Goal: Information Seeking & Learning: Learn about a topic

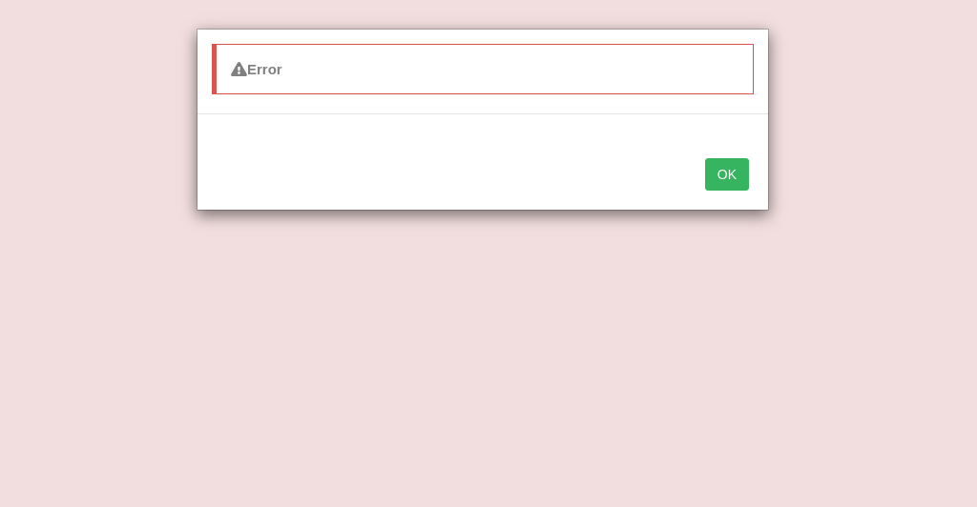
click at [753, 179] on div "OK" at bounding box center [482, 176] width 570 height 67
click at [728, 175] on button "OK" at bounding box center [727, 174] width 44 height 32
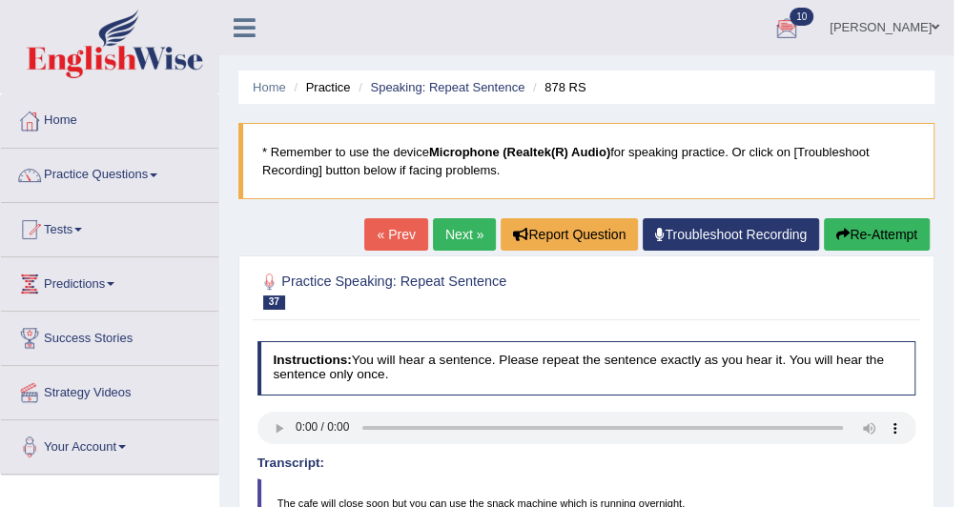
click at [76, 124] on link "Home" at bounding box center [109, 118] width 217 height 48
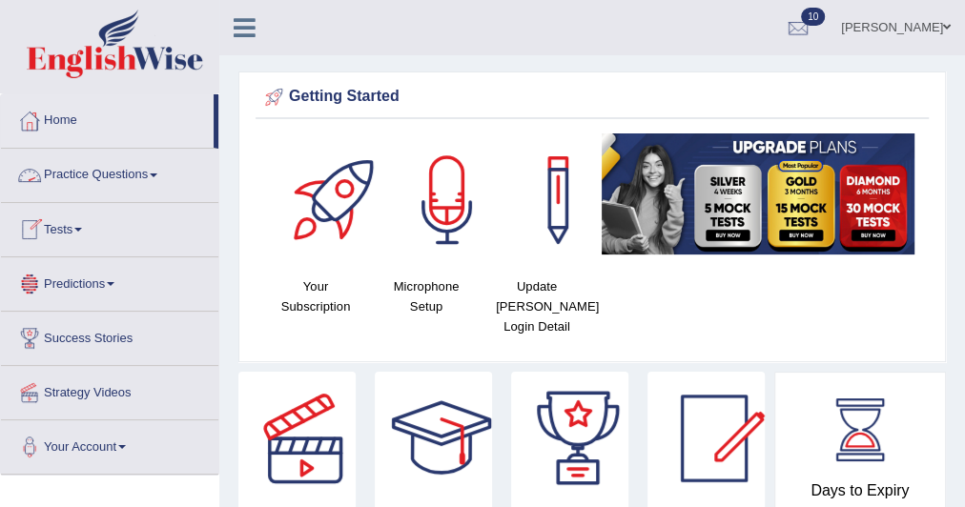
click at [86, 168] on link "Practice Questions" at bounding box center [109, 173] width 217 height 48
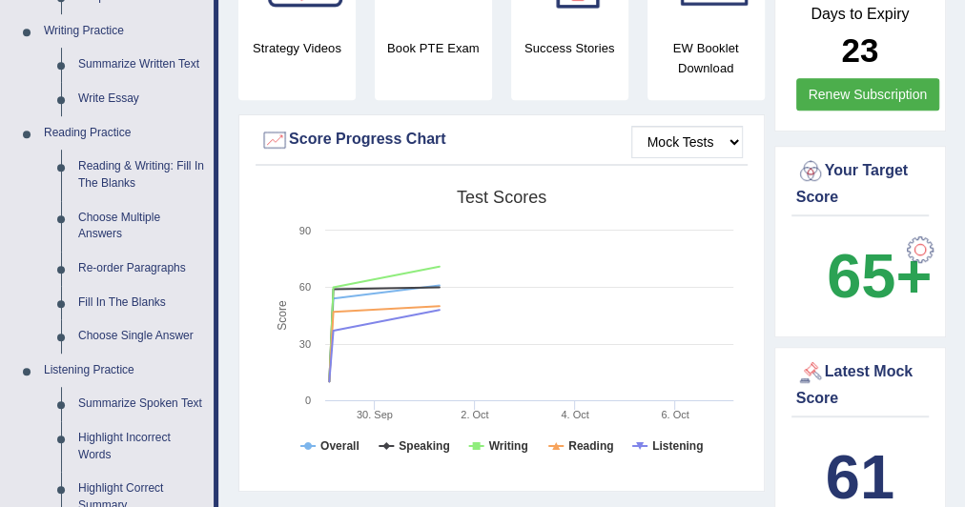
scroll to position [478, 0]
click at [155, 159] on link "Reading & Writing: Fill In The Blanks" at bounding box center [142, 174] width 144 height 51
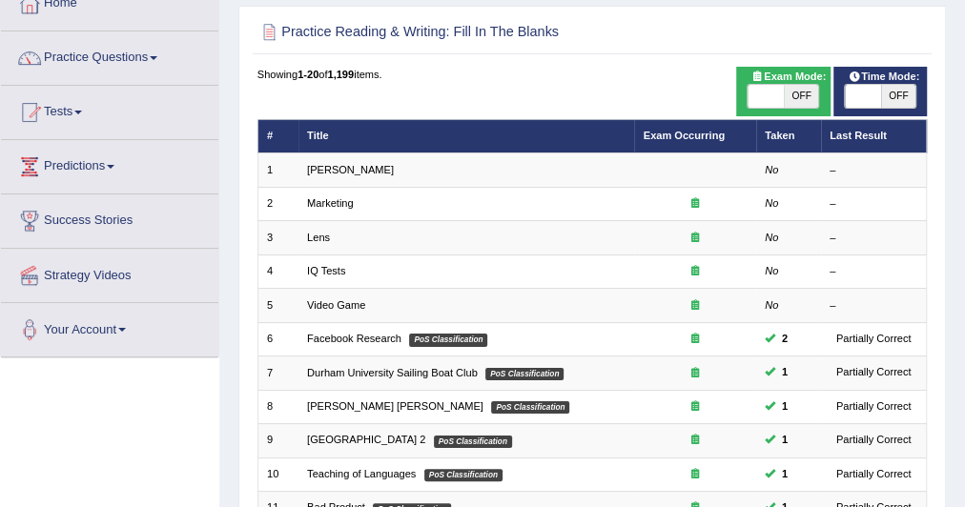
scroll to position [119, 0]
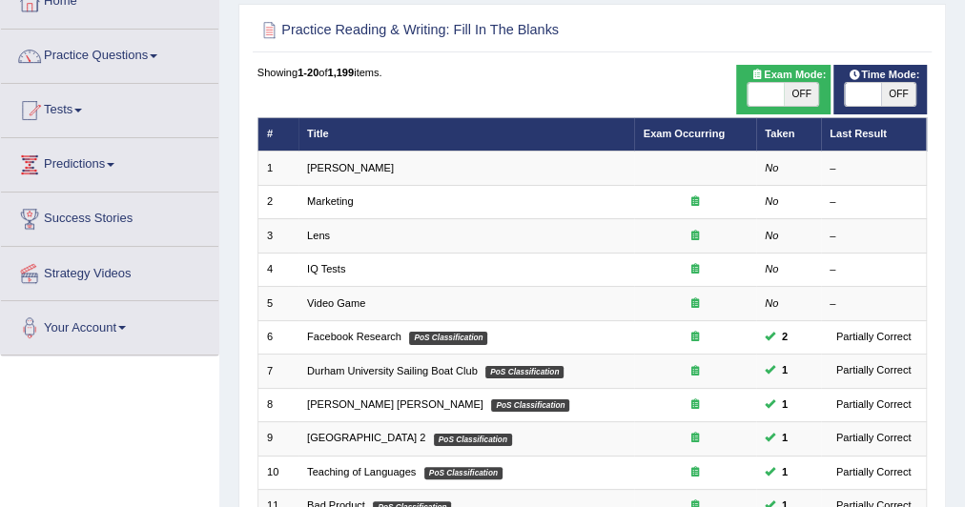
click at [327, 196] on link "Marketing" at bounding box center [330, 201] width 47 height 11
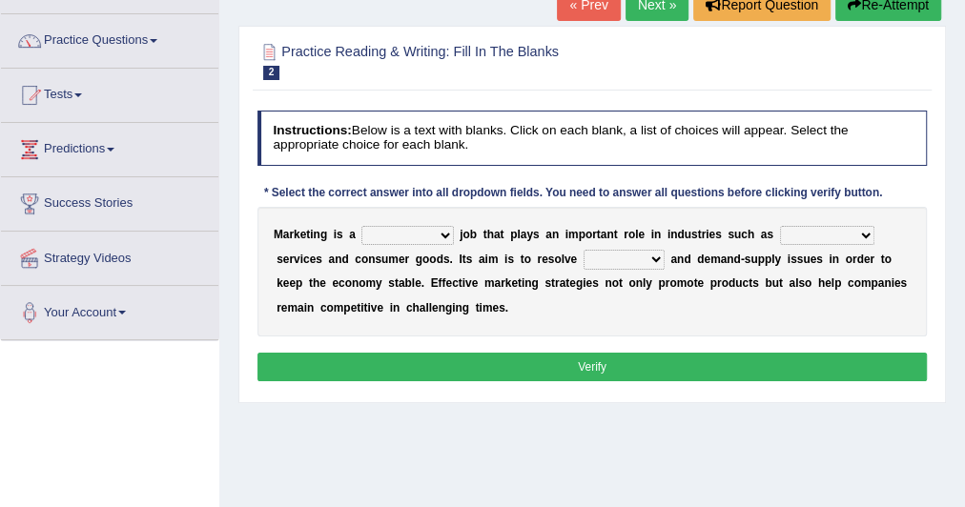
scroll to position [135, 0]
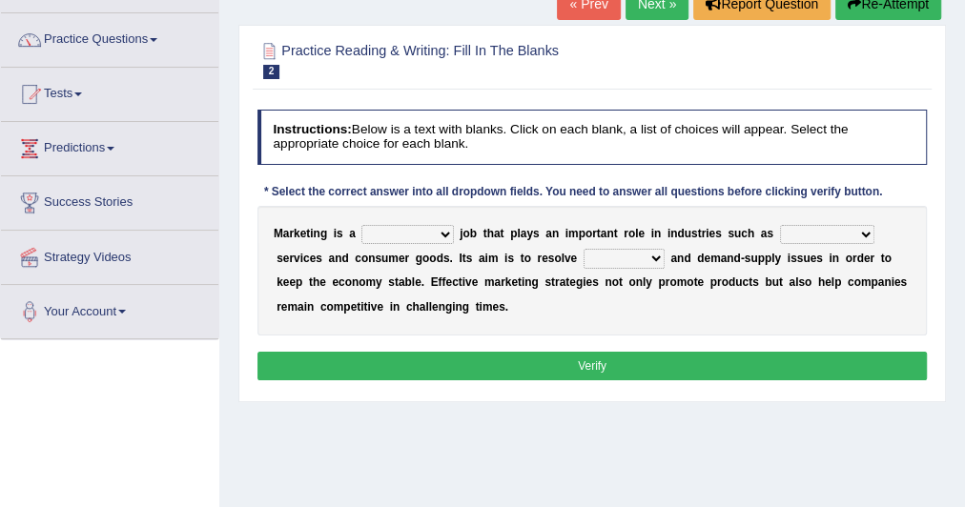
click at [436, 241] on select "professional flexible parochial descriptive" at bounding box center [408, 234] width 92 height 19
select select "professional"
click at [362, 225] on select "professional flexible parochial descriptive" at bounding box center [408, 234] width 92 height 19
click at [813, 227] on select "civil financial conventional foremost" at bounding box center [827, 234] width 94 height 19
select select "financial"
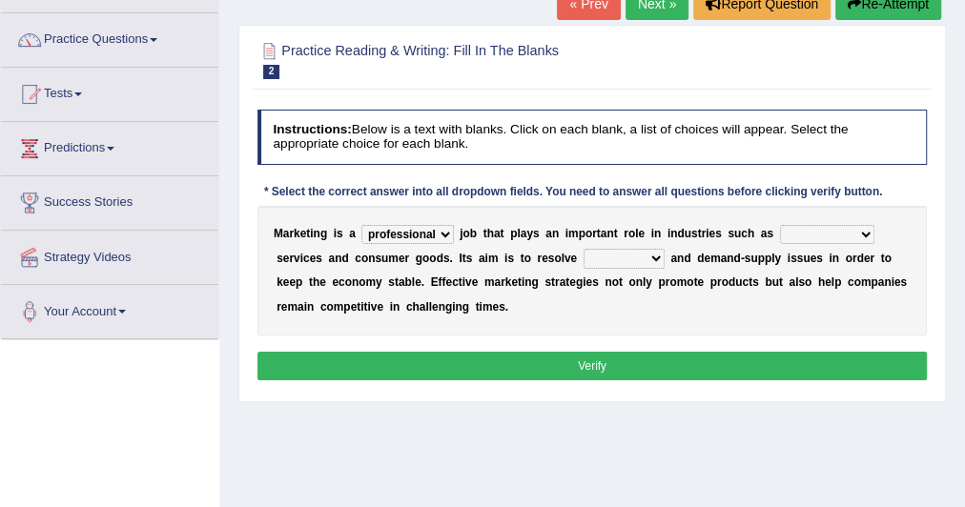
click at [780, 225] on select "civil financial conventional foremost" at bounding box center [827, 234] width 94 height 19
click at [618, 254] on select "imbalance excess symmetry budget" at bounding box center [624, 258] width 81 height 19
select select "imbalance"
click at [584, 249] on select "imbalance excess symmetry budget" at bounding box center [624, 258] width 81 height 19
click at [580, 354] on button "Verify" at bounding box center [593, 366] width 671 height 28
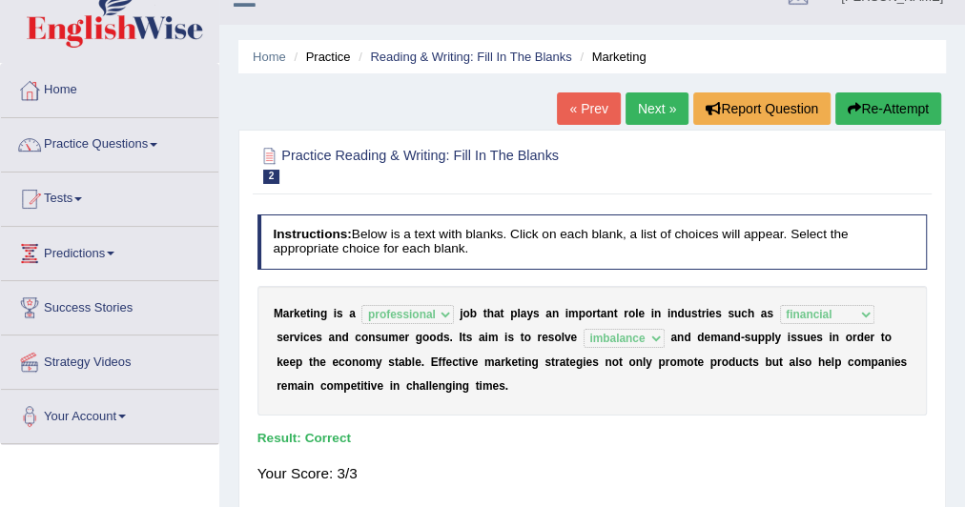
scroll to position [28, 0]
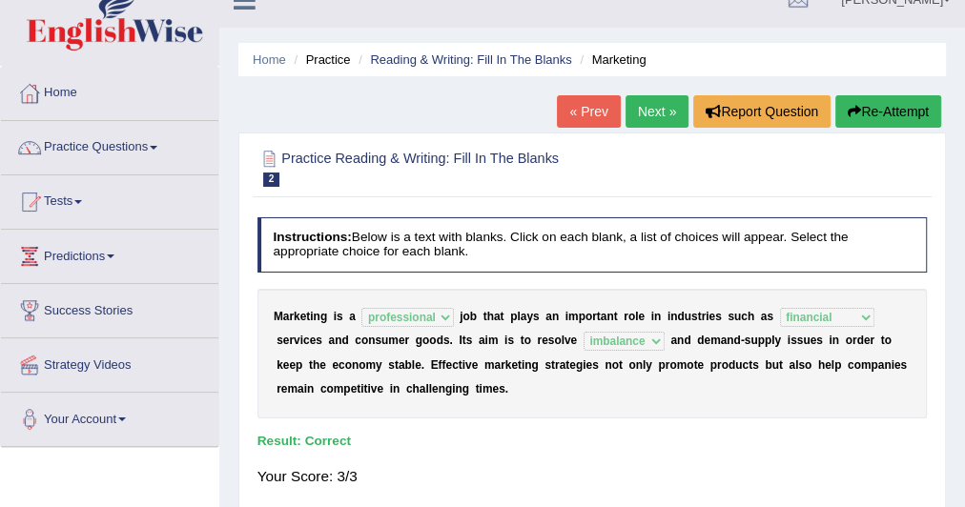
click at [641, 112] on link "Next »" at bounding box center [657, 111] width 63 height 32
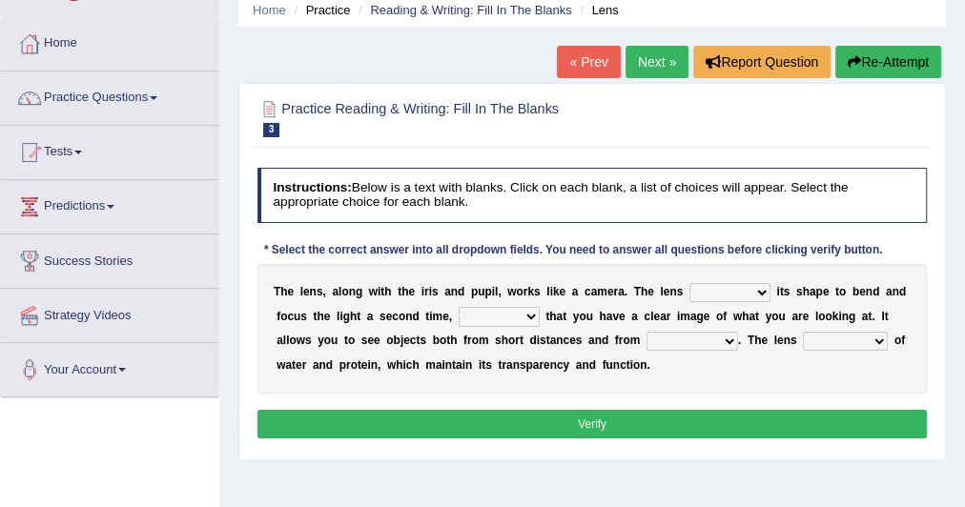
scroll to position [107, 0]
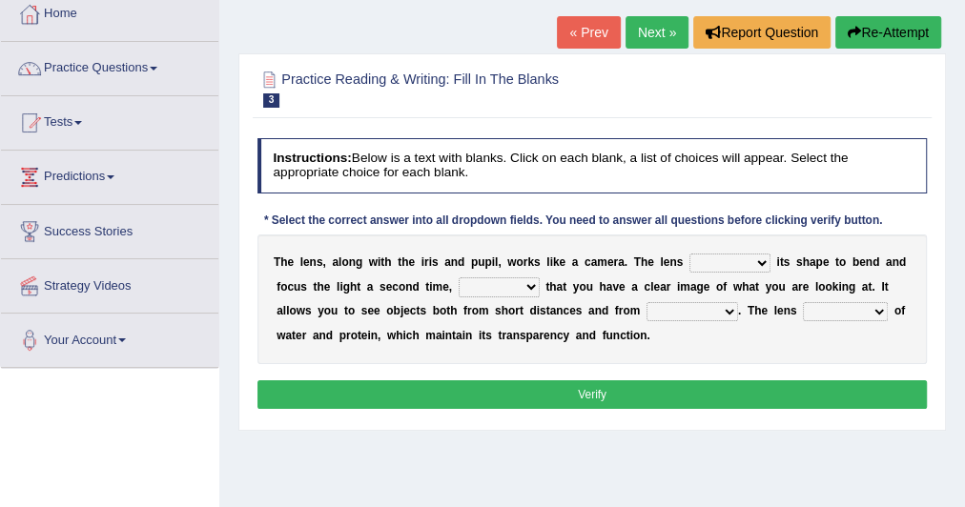
click at [709, 268] on select "adjusts shows selects presents" at bounding box center [730, 263] width 81 height 19
click at [690, 254] on select "adjusts shows selects presents" at bounding box center [730, 263] width 81 height 19
click at [736, 261] on select "adjusts shows selects presents" at bounding box center [730, 263] width 81 height 19
select select "adjusts"
click at [690, 254] on select "adjusts shows selects presents" at bounding box center [730, 263] width 81 height 19
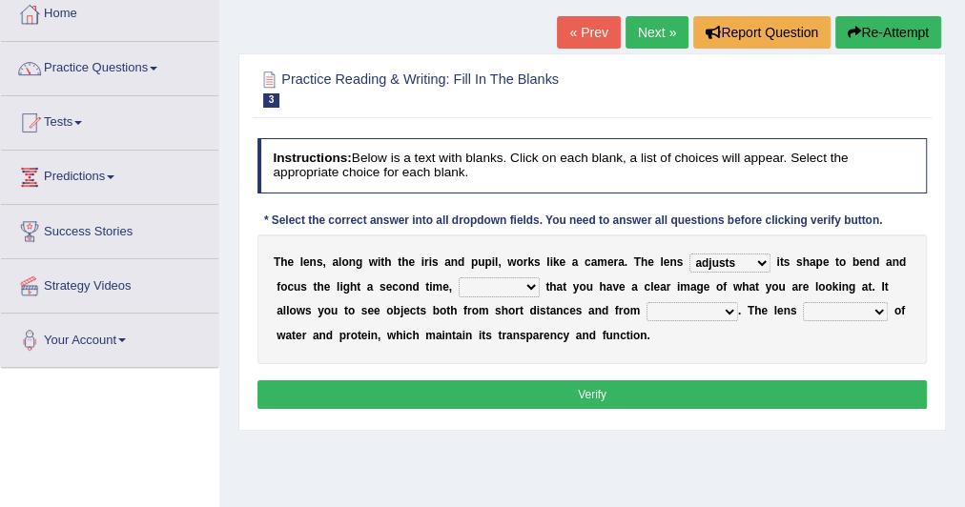
click at [533, 287] on select "ensures to ensure ensure ensured" at bounding box center [499, 287] width 81 height 19
select select "to ensure"
click at [459, 278] on select "ensures to ensure ensure ensured" at bounding box center [499, 287] width 81 height 19
click at [689, 308] on select "far away in between further apart all along" at bounding box center [693, 311] width 92 height 19
select select "far away"
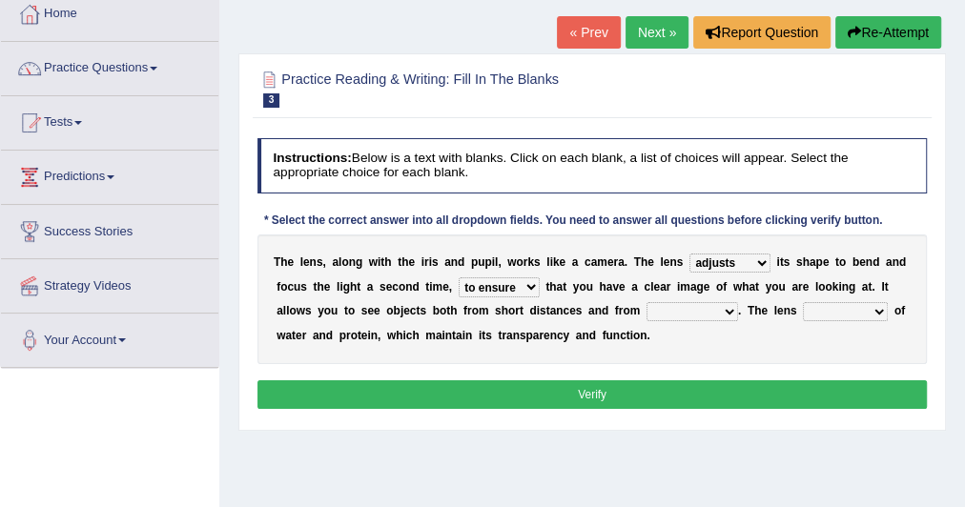
click at [647, 302] on select "far away in between further apart all along" at bounding box center [693, 311] width 92 height 19
click at [815, 309] on select "constitutes comprises composes consists" at bounding box center [845, 311] width 85 height 19
select select "consists"
click at [803, 302] on select "constitutes comprises composes consists" at bounding box center [845, 311] width 85 height 19
click at [778, 385] on button "Verify" at bounding box center [593, 395] width 671 height 28
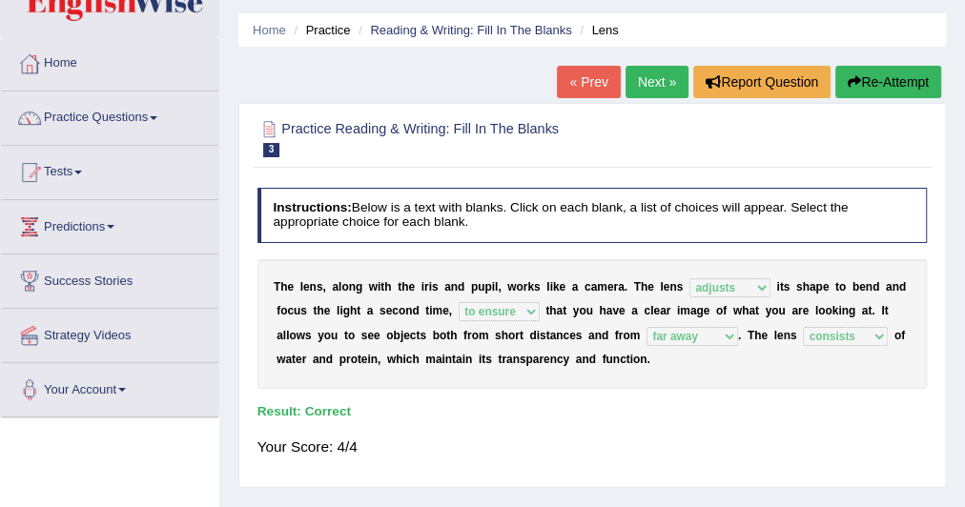
scroll to position [0, 0]
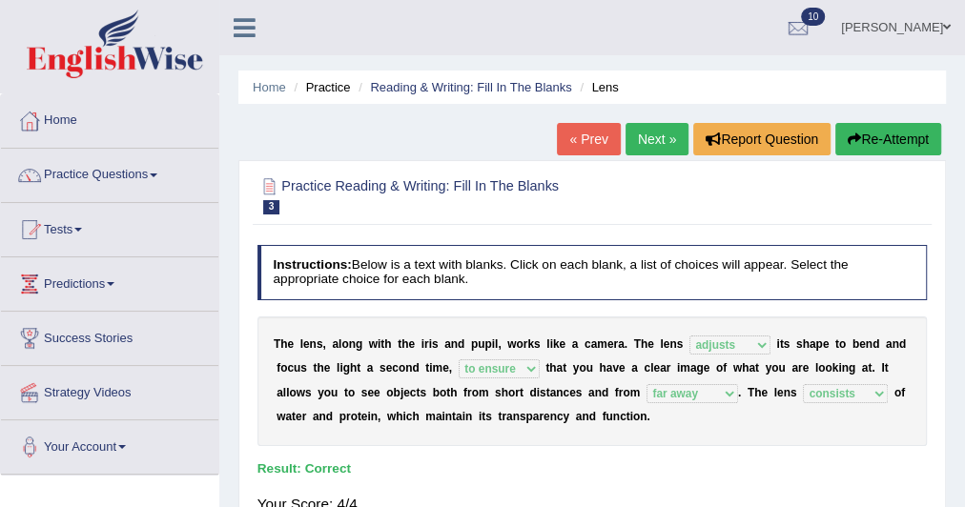
click at [647, 135] on link "Next »" at bounding box center [657, 139] width 63 height 32
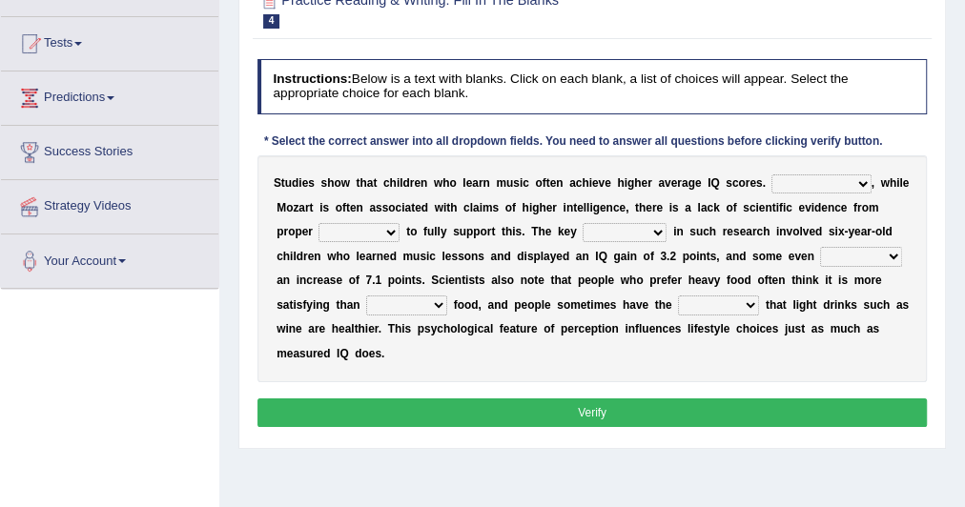
scroll to position [180, 0]
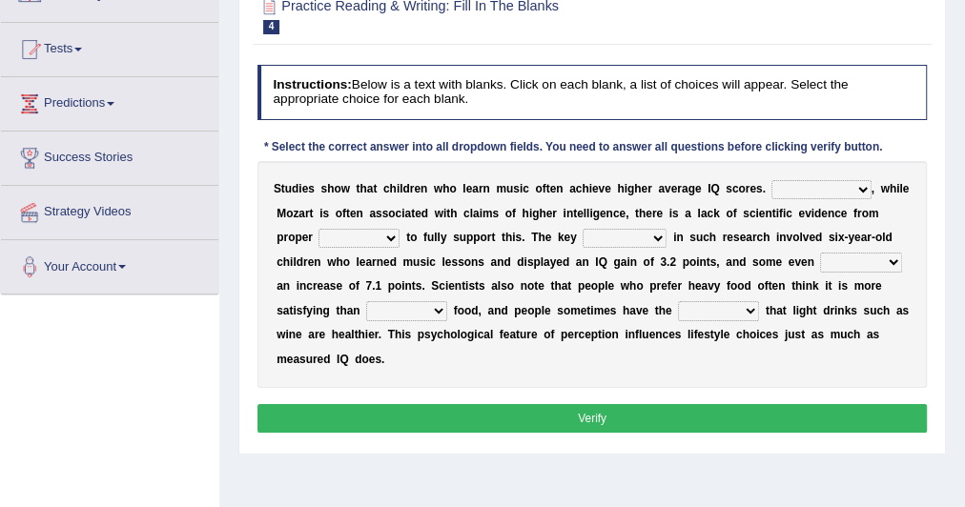
click at [790, 188] on select "However Therefore Consequently While" at bounding box center [821, 189] width 99 height 19
select select "However"
click at [772, 180] on select "However Therefore Consequently While" at bounding box center [821, 189] width 99 height 19
click at [370, 233] on select "test tests testing tested" at bounding box center [359, 238] width 81 height 19
click at [319, 229] on select "test tests testing tested" at bounding box center [359, 238] width 81 height 19
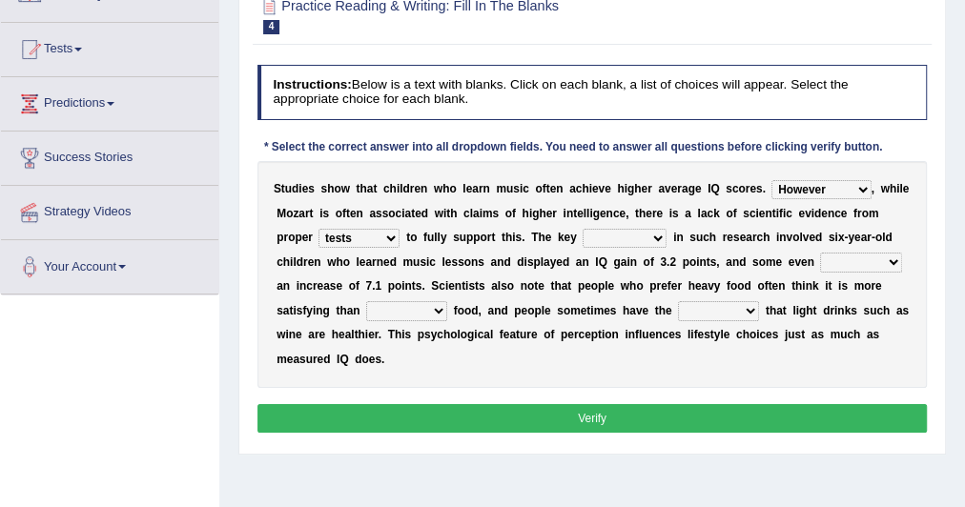
click at [379, 236] on select "test tests testing tested" at bounding box center [359, 238] width 81 height 19
select select "testing"
click at [319, 229] on select "test tests testing tested" at bounding box center [359, 238] width 81 height 19
click at [593, 237] on select "process goal implication odd" at bounding box center [625, 238] width 84 height 19
click at [583, 229] on select "process goal implication odd" at bounding box center [625, 238] width 84 height 19
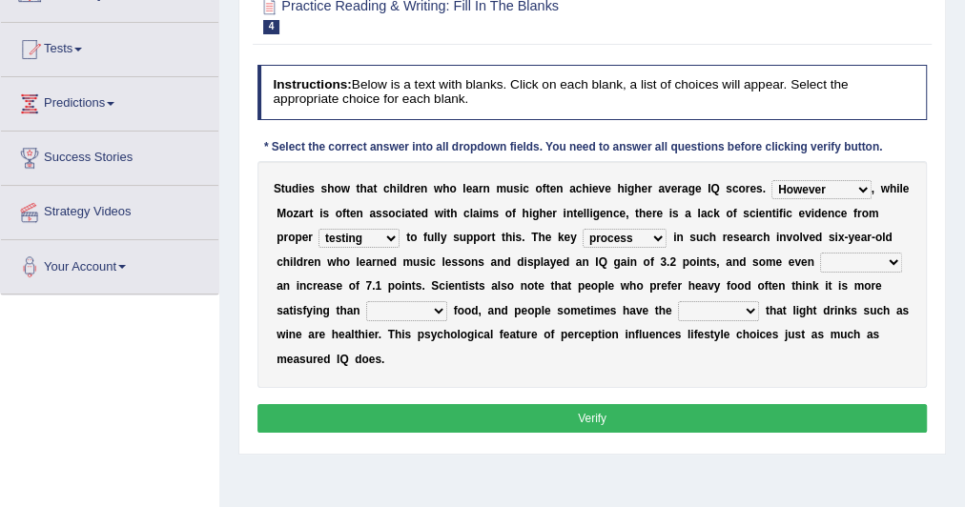
click at [638, 230] on select "process goal implication odd" at bounding box center [625, 238] width 84 height 19
select select "goal"
click at [583, 229] on select "process goal implication odd" at bounding box center [625, 238] width 84 height 19
click at [846, 264] on select "exhibited taught learned threatened" at bounding box center [861, 262] width 82 height 19
select select "exhibited"
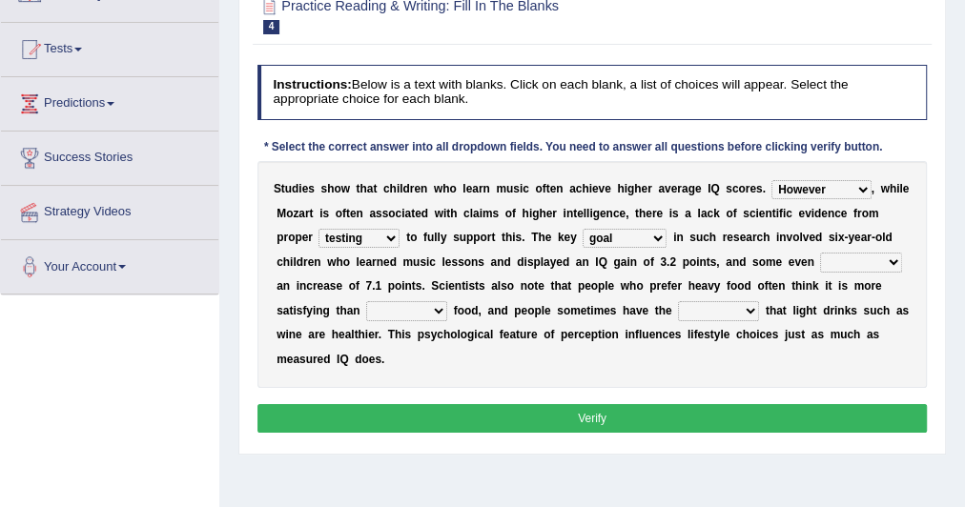
click at [820, 253] on select "exhibited taught learned threatened" at bounding box center [861, 262] width 82 height 19
click at [448, 310] on b at bounding box center [450, 310] width 7 height 13
click at [435, 310] on select "choosy lighter cushiony spooky" at bounding box center [406, 310] width 81 height 19
select select "lighter"
click at [366, 301] on select "choosy lighter cushiony spooky" at bounding box center [406, 310] width 81 height 19
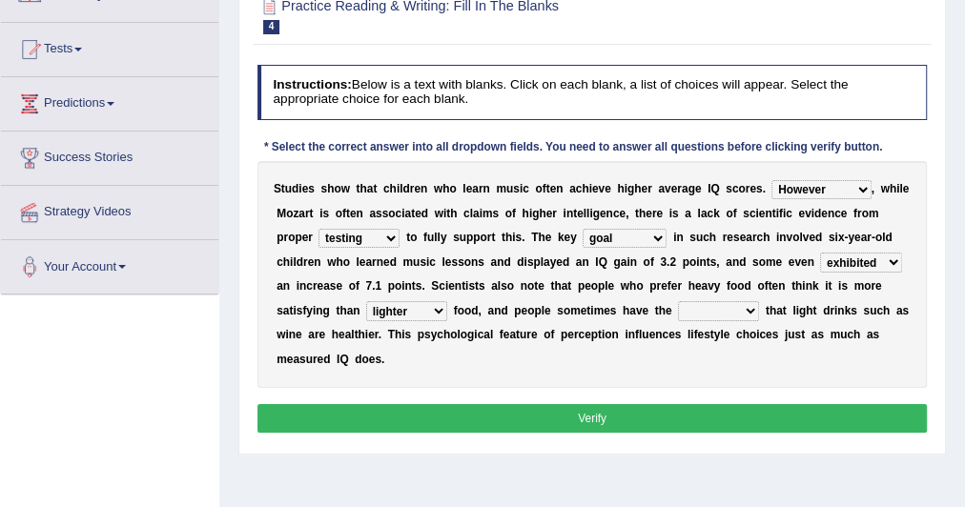
click at [714, 314] on select "illusion sight anecdote intention" at bounding box center [718, 310] width 81 height 19
select select "illusion"
click at [678, 301] on select "illusion sight anecdote intention" at bounding box center [718, 310] width 81 height 19
click at [610, 424] on button "Verify" at bounding box center [593, 418] width 671 height 28
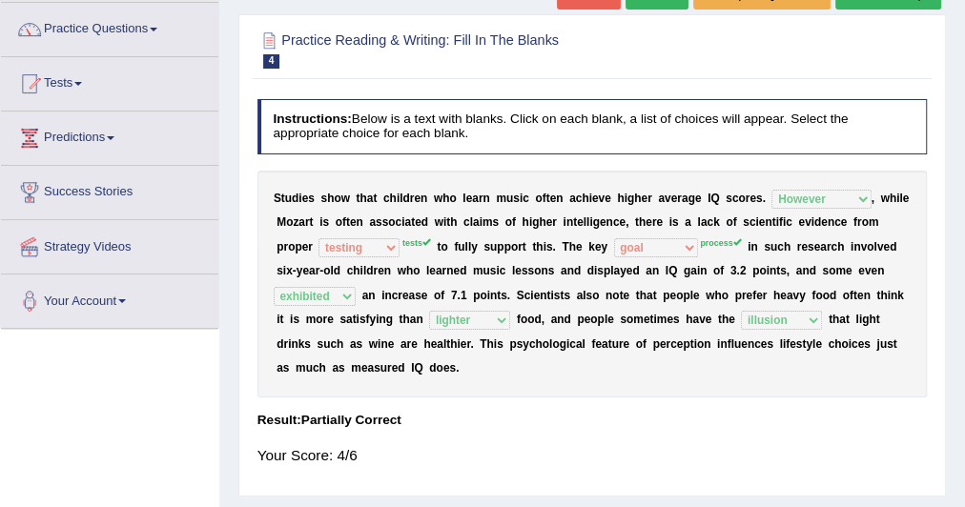
scroll to position [0, 0]
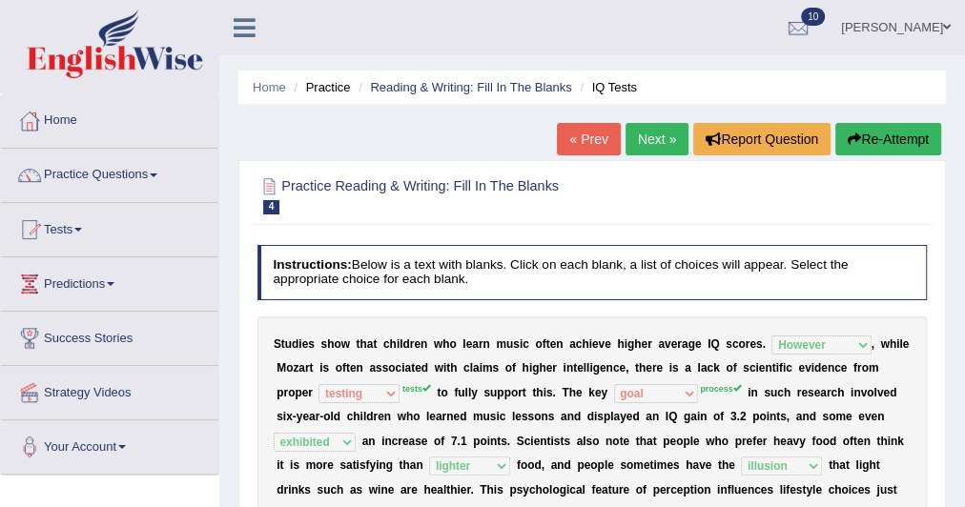
click at [644, 139] on link "Next »" at bounding box center [657, 139] width 63 height 32
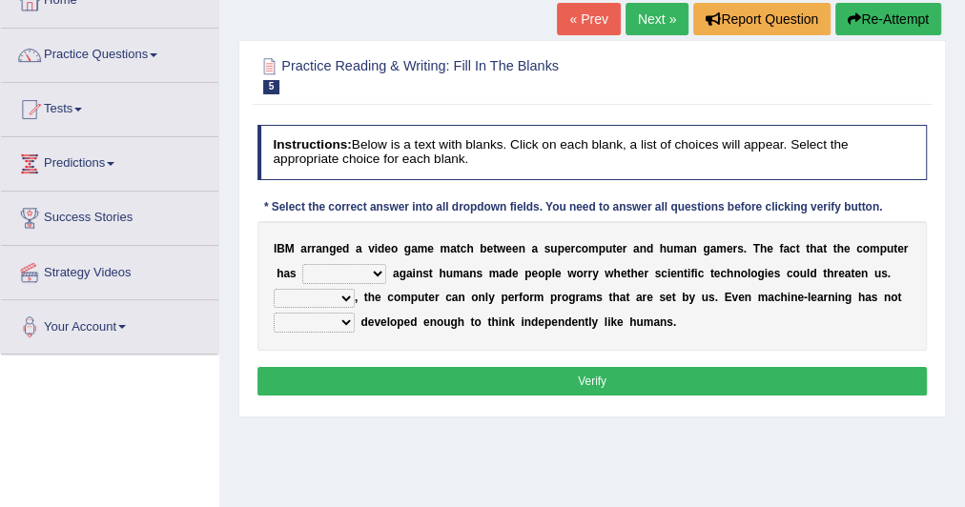
scroll to position [121, 0]
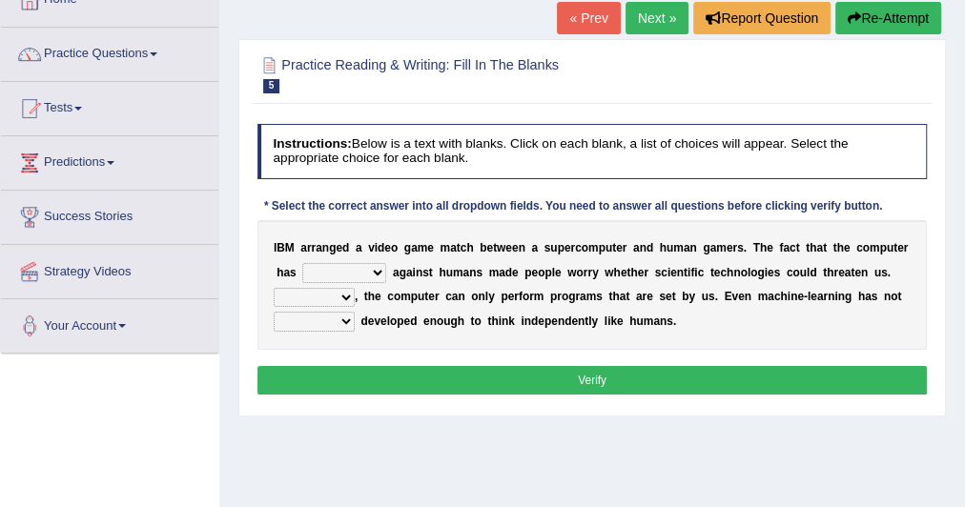
click at [362, 263] on select "competed fought acted challenged" at bounding box center [344, 272] width 84 height 19
click at [367, 268] on select "competed fought acted challenged" at bounding box center [344, 272] width 84 height 19
select select "competed"
click at [302, 263] on select "competed fought acted challenged" at bounding box center [344, 272] width 84 height 19
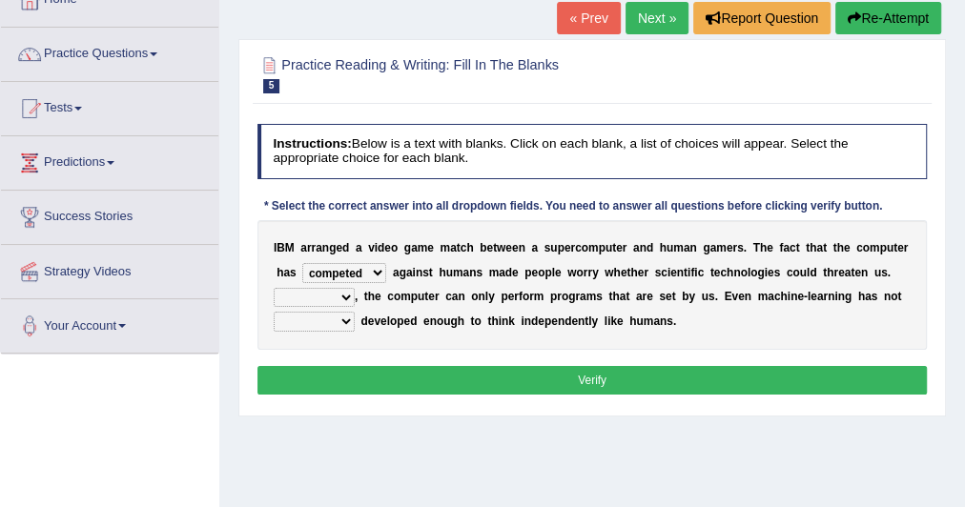
click at [313, 291] on select "Moreover However Thus So" at bounding box center [314, 297] width 81 height 19
select select "Moreover"
click at [274, 288] on select "Moreover However Thus So" at bounding box center [314, 297] width 81 height 19
click at [307, 318] on select "yet still only just" at bounding box center [314, 321] width 81 height 19
select select "yet"
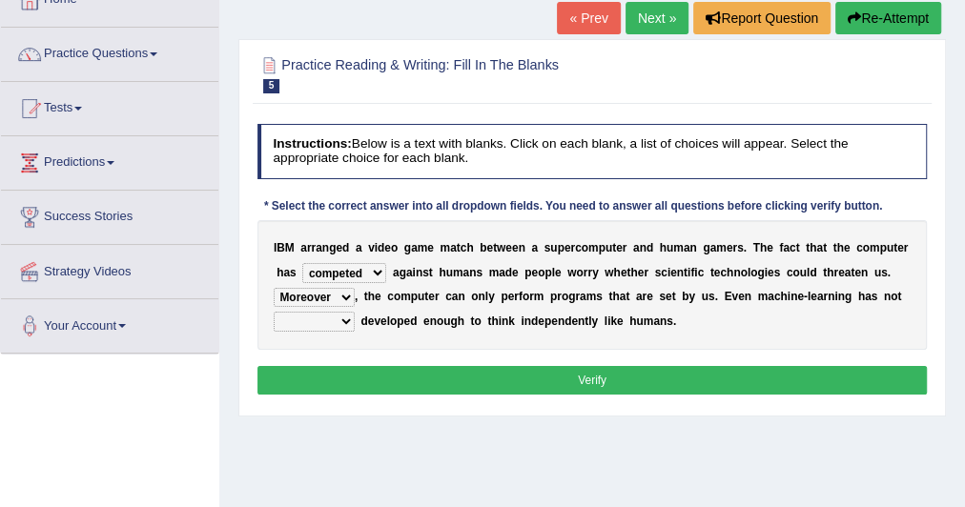
click at [274, 312] on select "yet still only just" at bounding box center [314, 321] width 81 height 19
click at [326, 371] on button "Verify" at bounding box center [593, 380] width 671 height 28
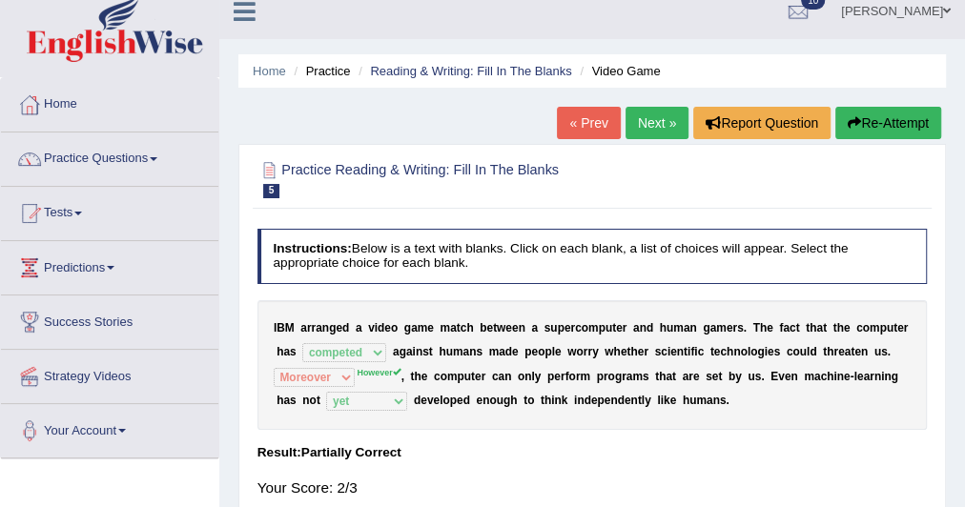
scroll to position [12, 0]
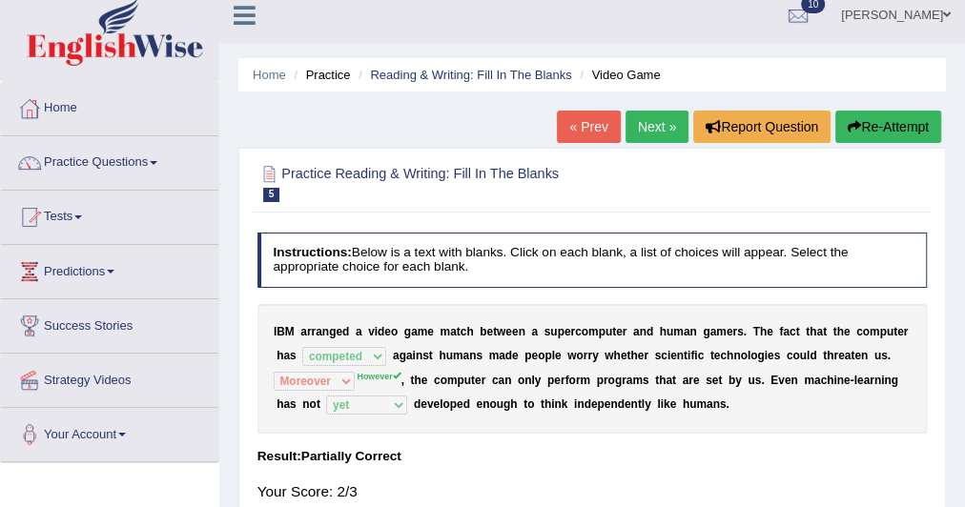
click at [631, 124] on link "Next »" at bounding box center [657, 127] width 63 height 32
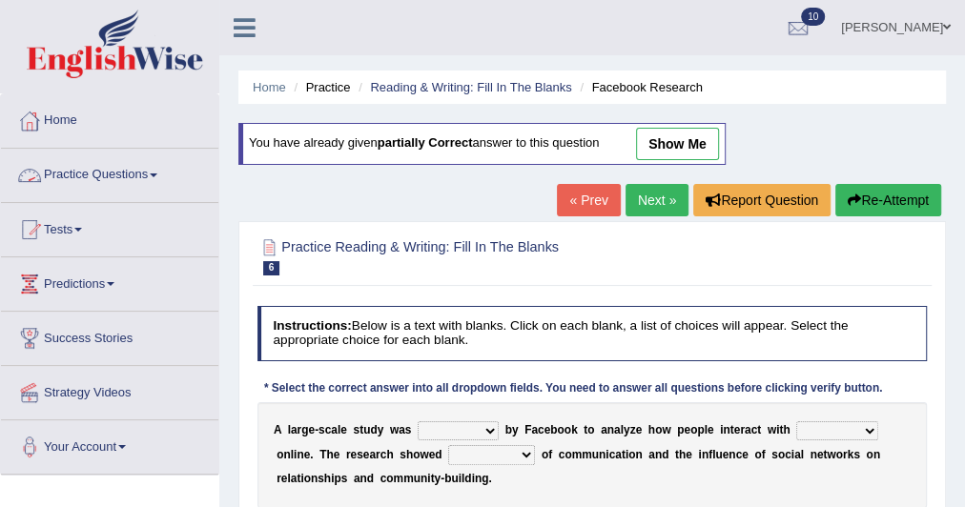
click at [96, 172] on link "Practice Questions" at bounding box center [109, 173] width 217 height 48
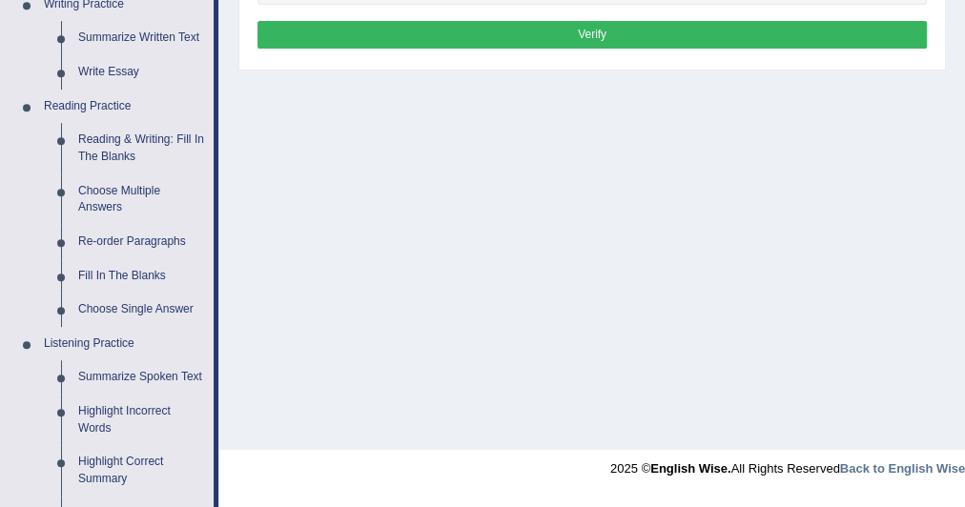
scroll to position [505, 0]
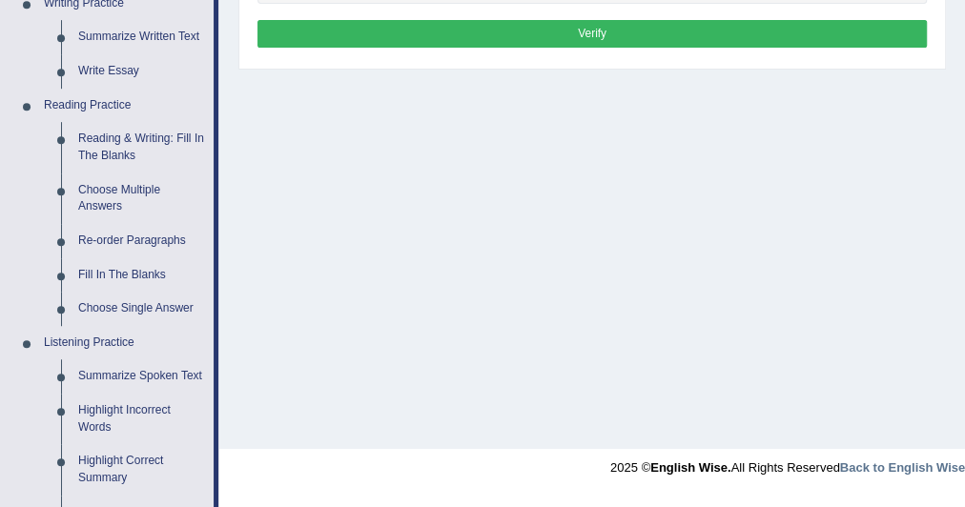
click at [131, 180] on link "Choose Multiple Answers" at bounding box center [142, 199] width 144 height 51
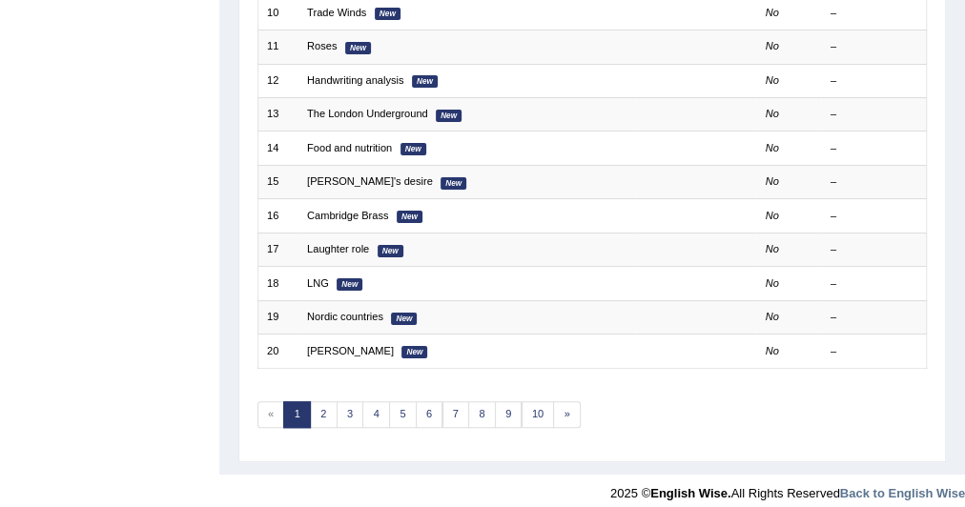
scroll to position [584, 0]
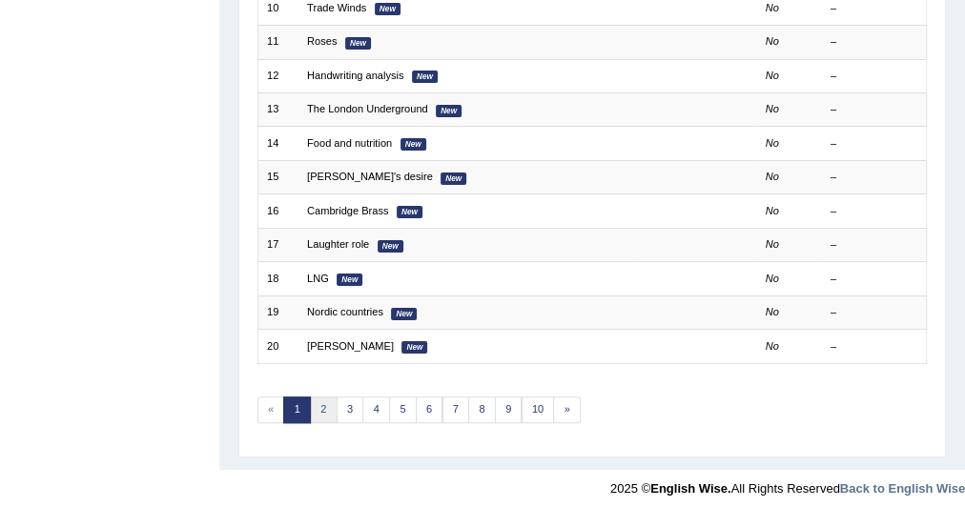
click at [323, 397] on link "2" at bounding box center [324, 410] width 28 height 27
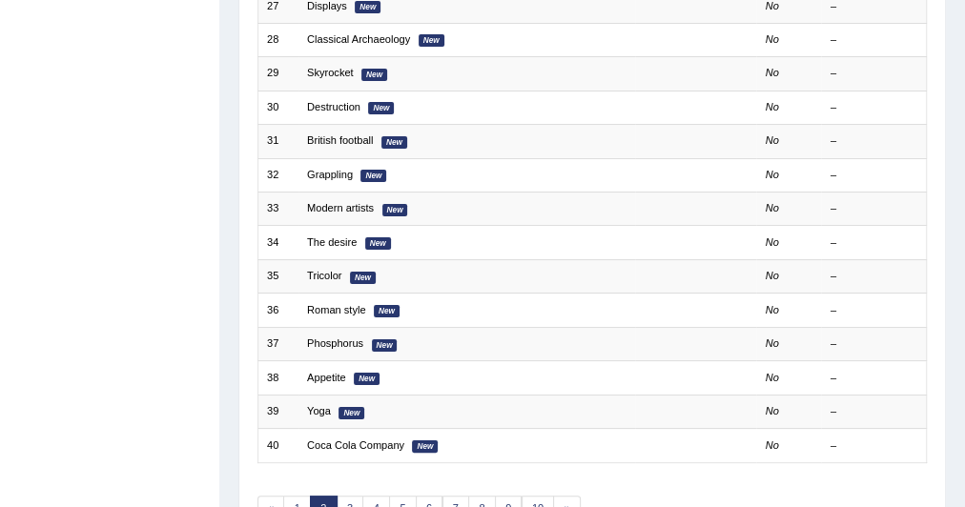
scroll to position [584, 0]
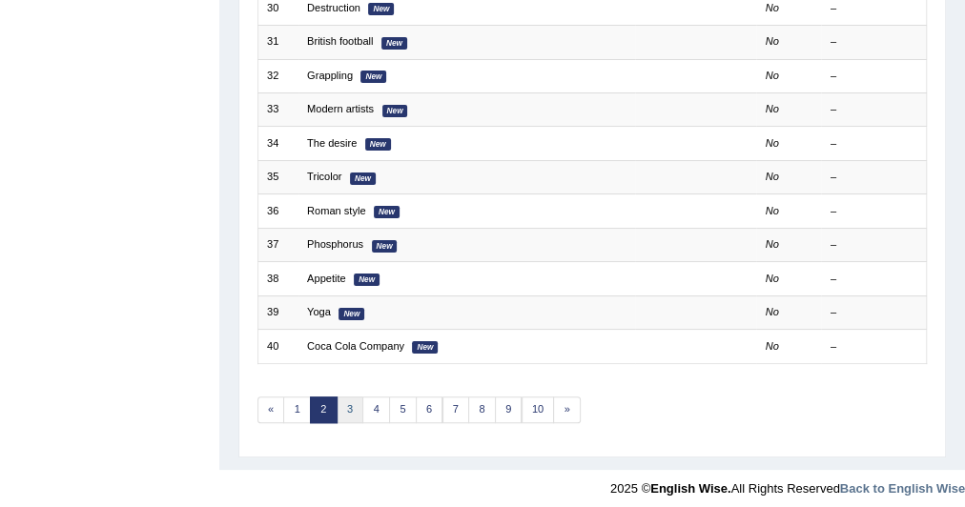
click at [343, 408] on link "3" at bounding box center [351, 410] width 28 height 27
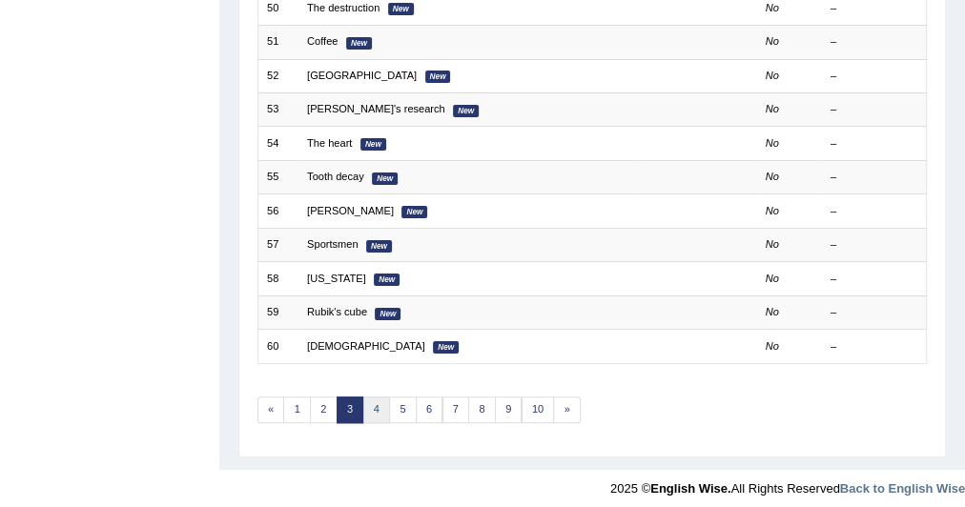
click at [372, 409] on link "4" at bounding box center [376, 410] width 28 height 27
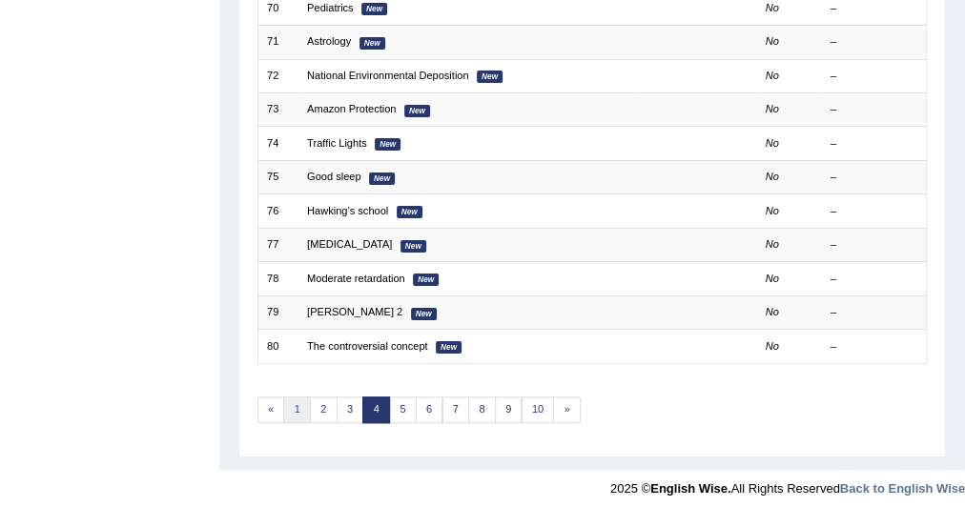
click at [290, 402] on link "1" at bounding box center [297, 410] width 28 height 27
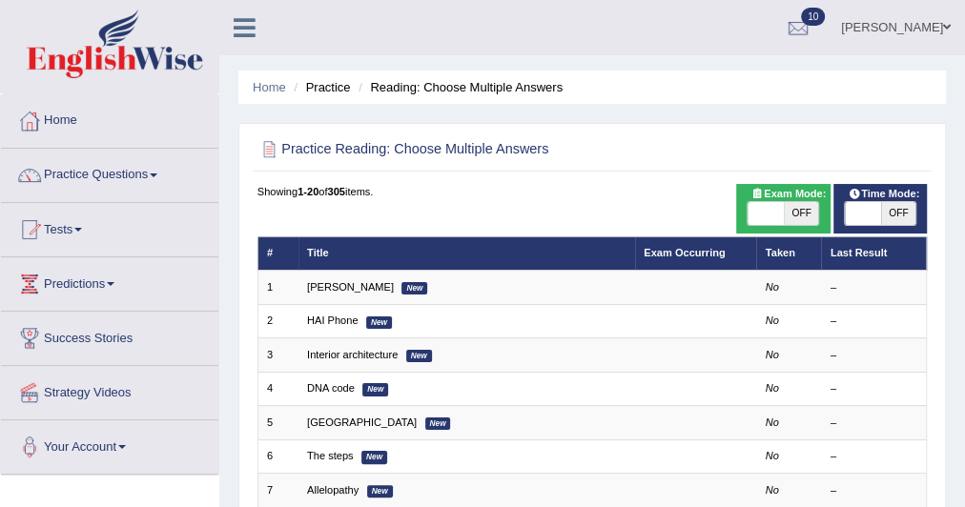
click at [354, 288] on link "[PERSON_NAME]" at bounding box center [350, 286] width 87 height 11
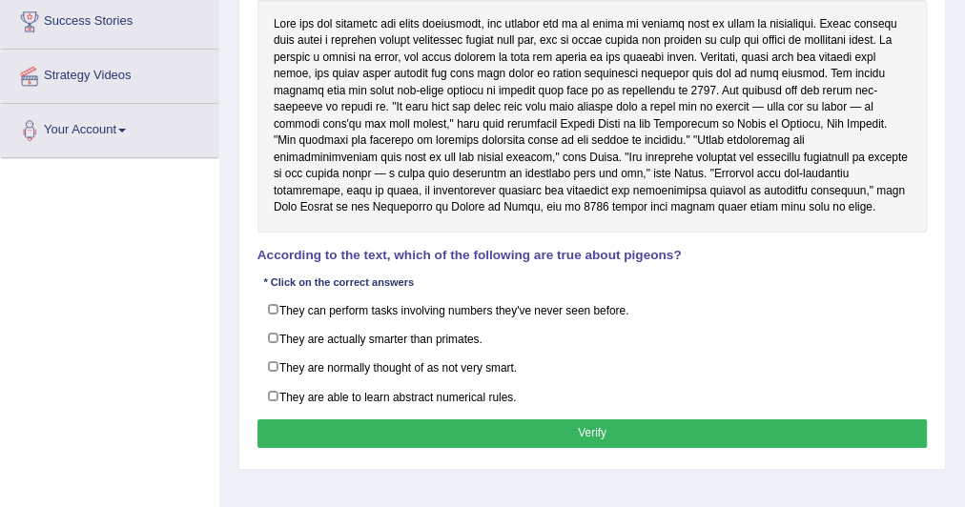
scroll to position [319, 0]
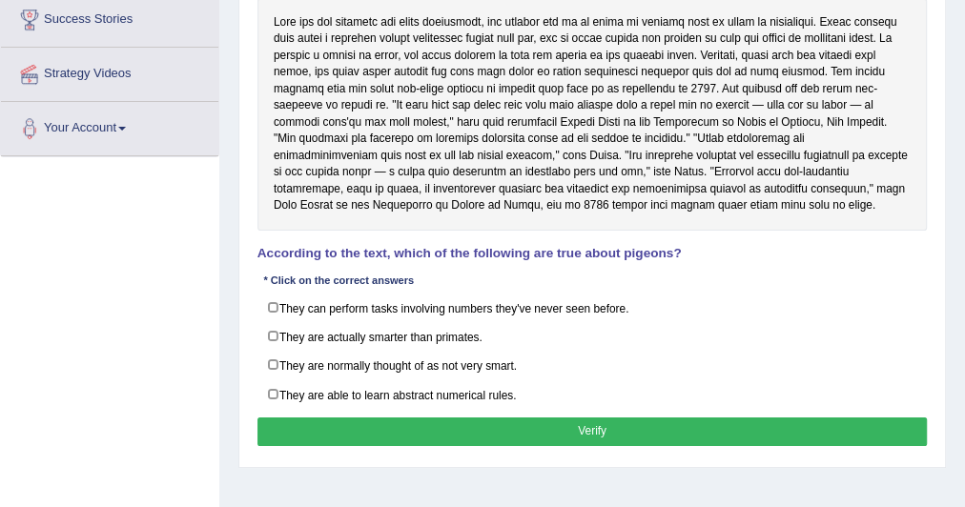
click at [275, 303] on label "They can perform tasks involving numbers they've never seen before." at bounding box center [593, 309] width 671 height 30
checkbox input "true"
click at [276, 353] on label "They are normally thought of as not very smart." at bounding box center [593, 366] width 671 height 30
click at [276, 356] on label "They are normally thought of as not very smart." at bounding box center [593, 366] width 671 height 30
checkbox input "false"
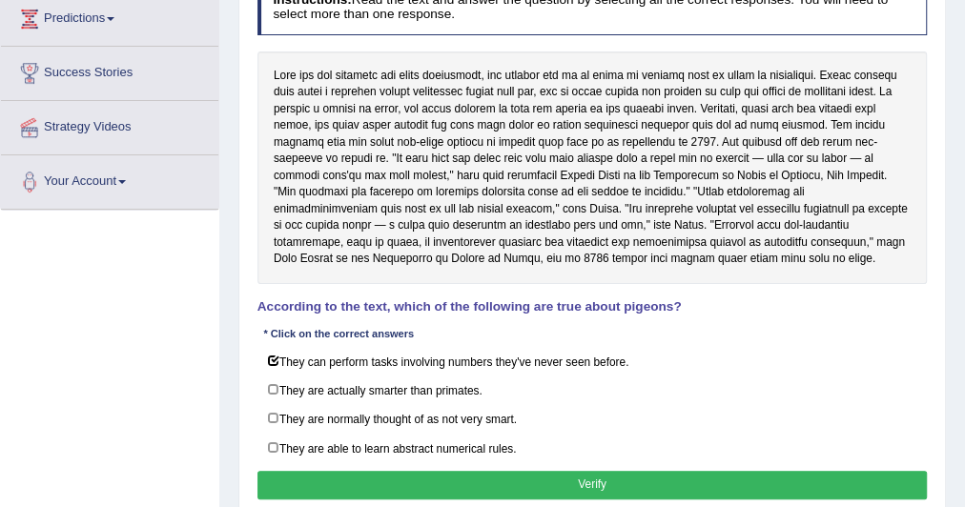
scroll to position [303, 0]
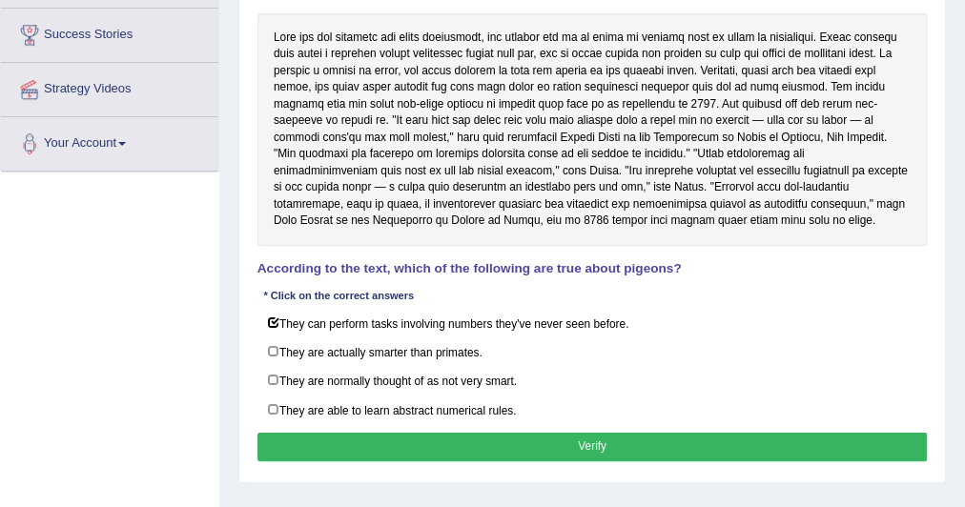
click at [278, 405] on label "They are able to learn abstract numerical rules." at bounding box center [593, 411] width 671 height 30
checkbox input "true"
click at [392, 447] on button "Verify" at bounding box center [593, 447] width 671 height 28
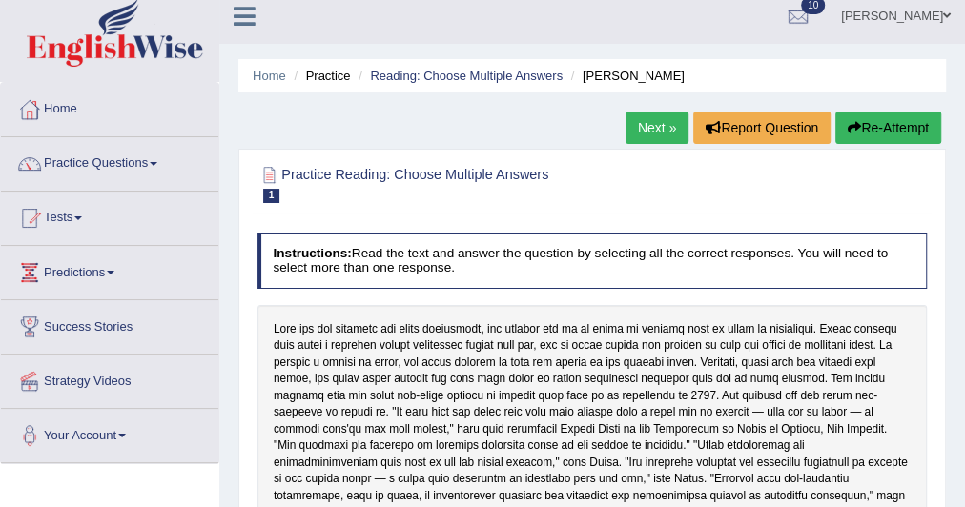
scroll to position [0, 0]
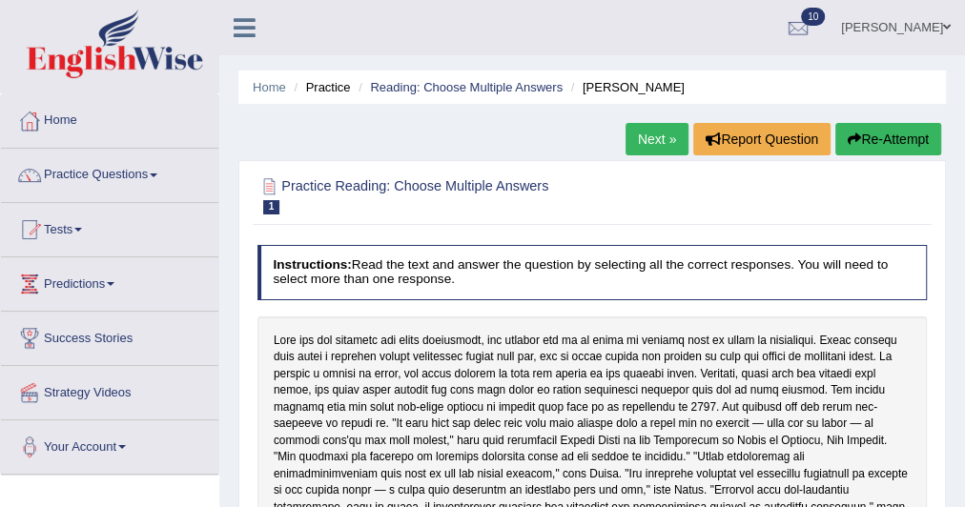
click at [644, 131] on link "Next »" at bounding box center [657, 139] width 63 height 32
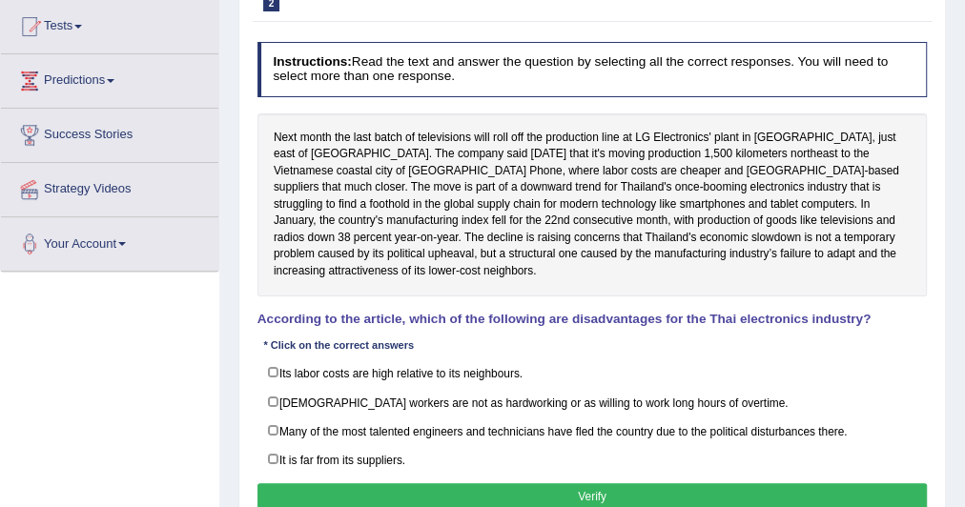
scroll to position [210, 0]
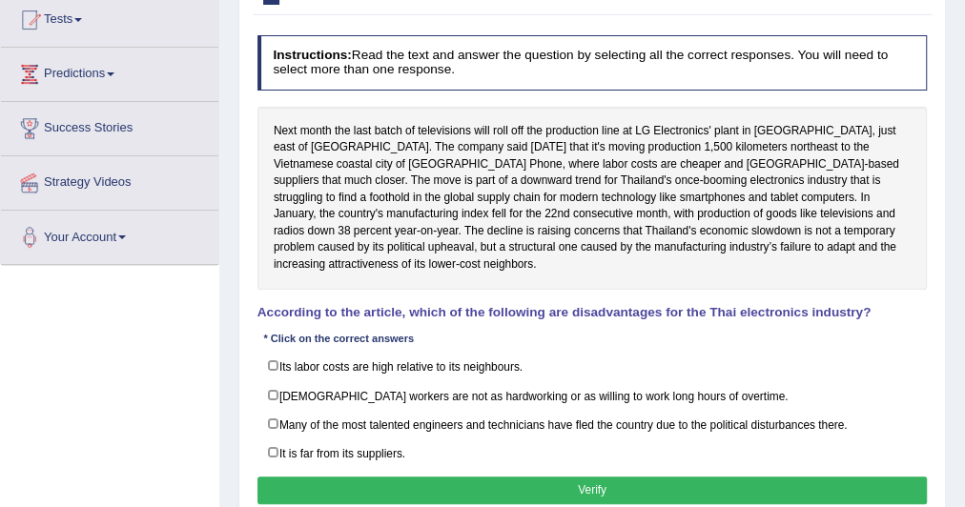
click at [271, 410] on label "Many of the most talented engineers and technicians have fled the country due t…" at bounding box center [593, 425] width 671 height 30
checkbox input "true"
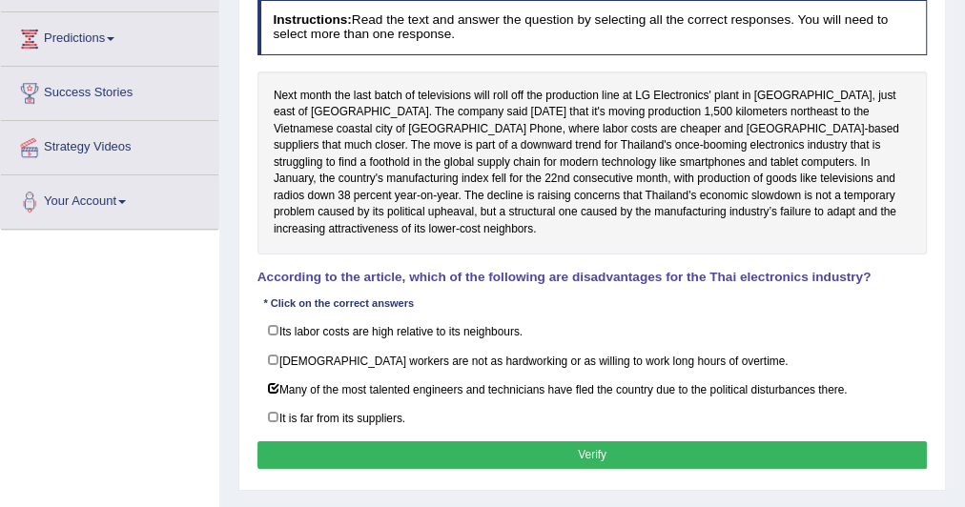
scroll to position [248, 0]
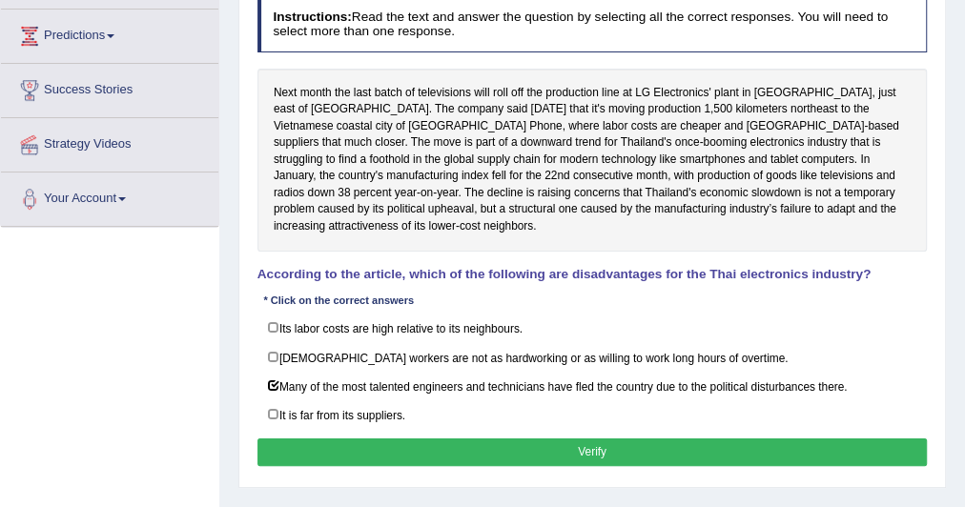
click at [274, 314] on label "Its labor costs are high relative to its neighbours." at bounding box center [593, 329] width 671 height 30
checkbox input "false"
click at [270, 342] on label "Thai workers are not as hardworking or as willing to work long hours of overtim…" at bounding box center [593, 357] width 671 height 30
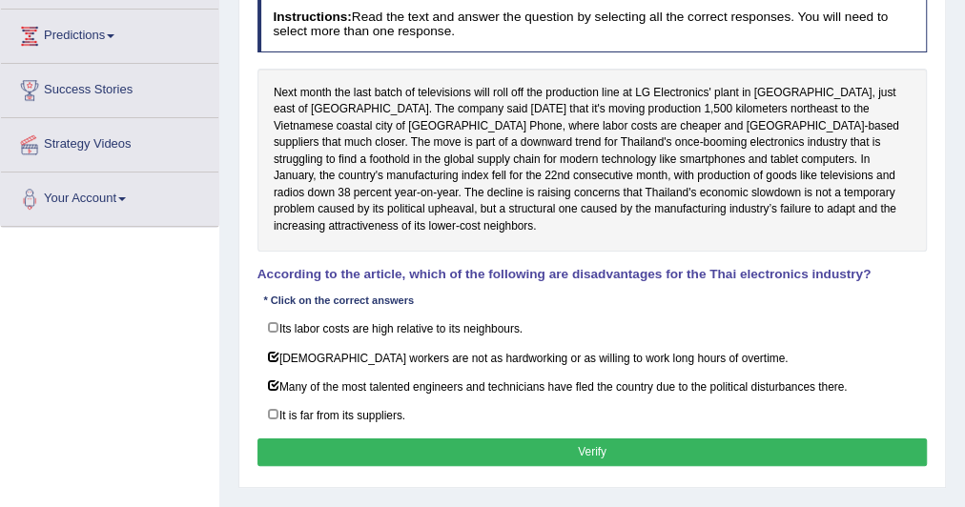
checkbox input "false"
click at [387, 439] on button "Verify" at bounding box center [593, 453] width 671 height 28
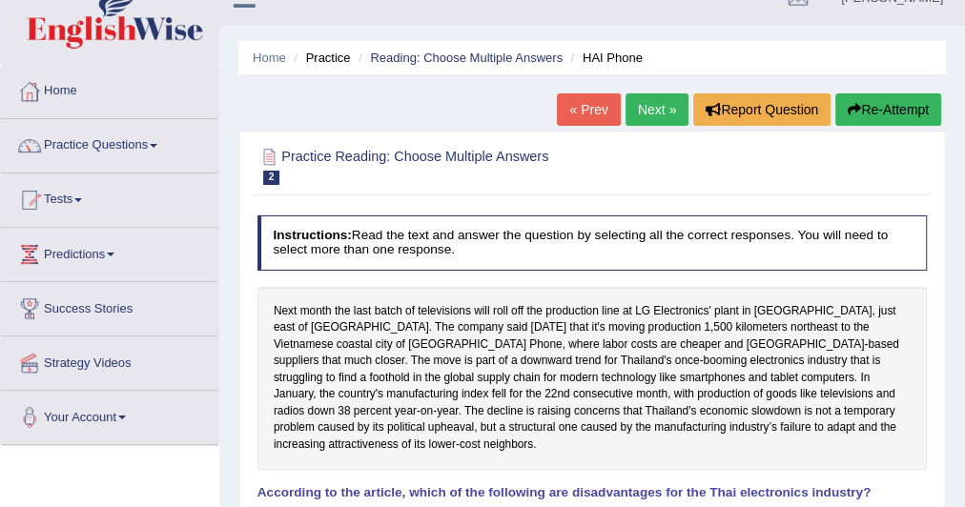
scroll to position [28, 0]
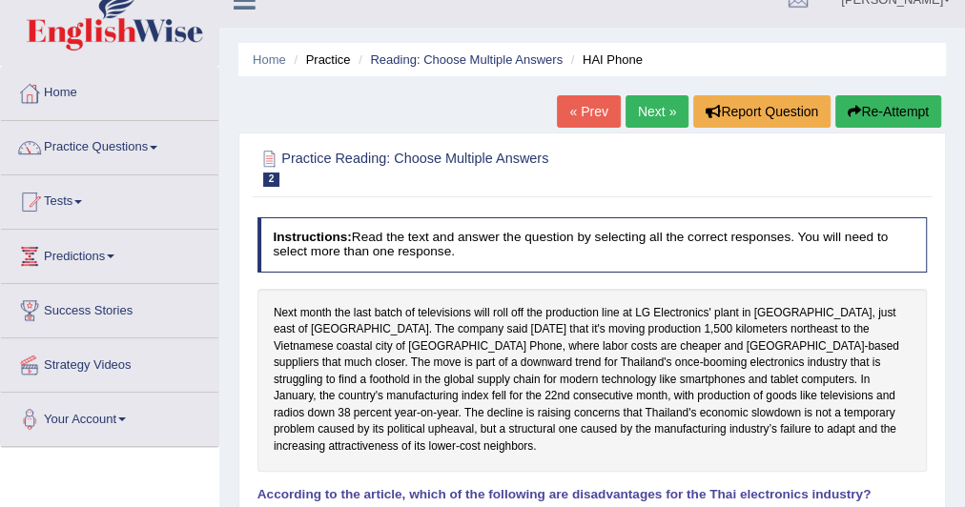
click at [640, 115] on link "Next »" at bounding box center [657, 111] width 63 height 32
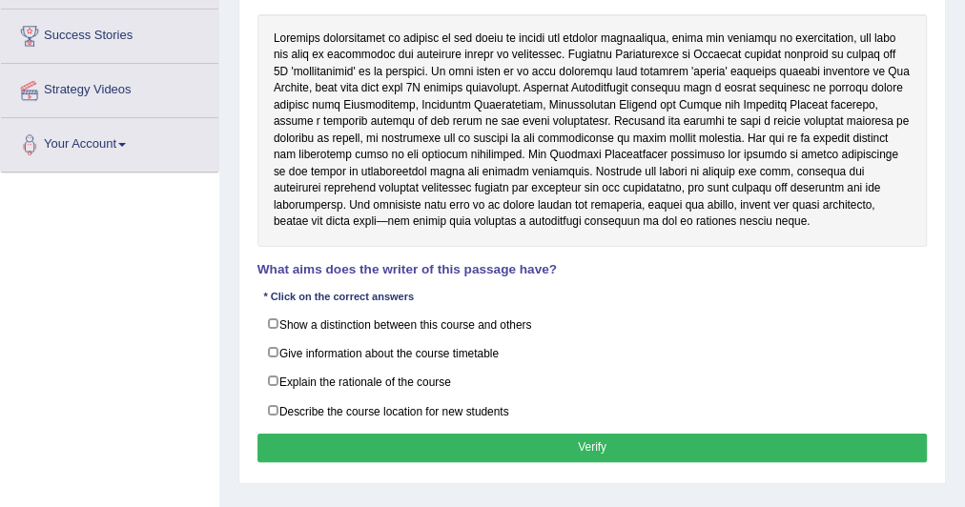
scroll to position [303, 0]
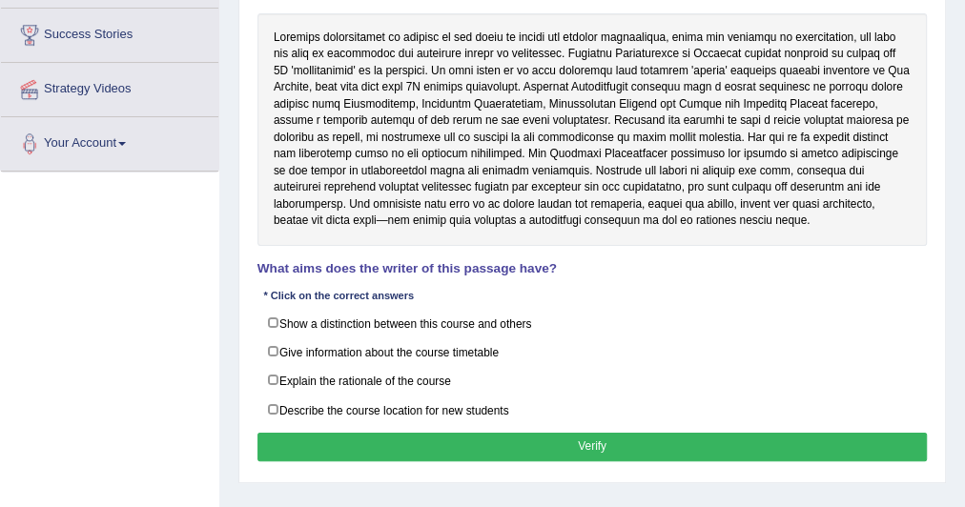
click at [273, 396] on label "Describe the course location for new students" at bounding box center [593, 411] width 671 height 30
checkbox input "true"
click at [272, 379] on label "Explain the rationale of the course" at bounding box center [593, 381] width 671 height 30
checkbox input "true"
click at [329, 433] on button "Verify" at bounding box center [593, 447] width 671 height 28
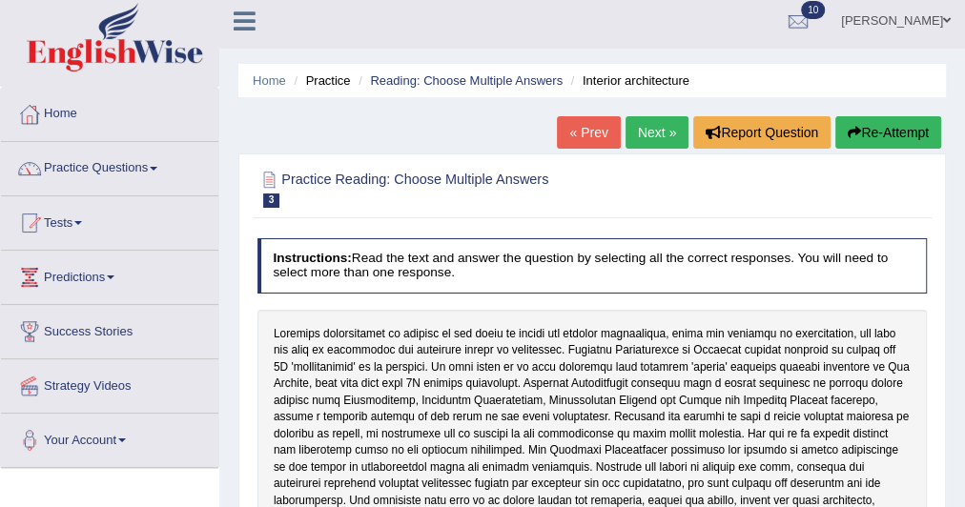
scroll to position [0, 0]
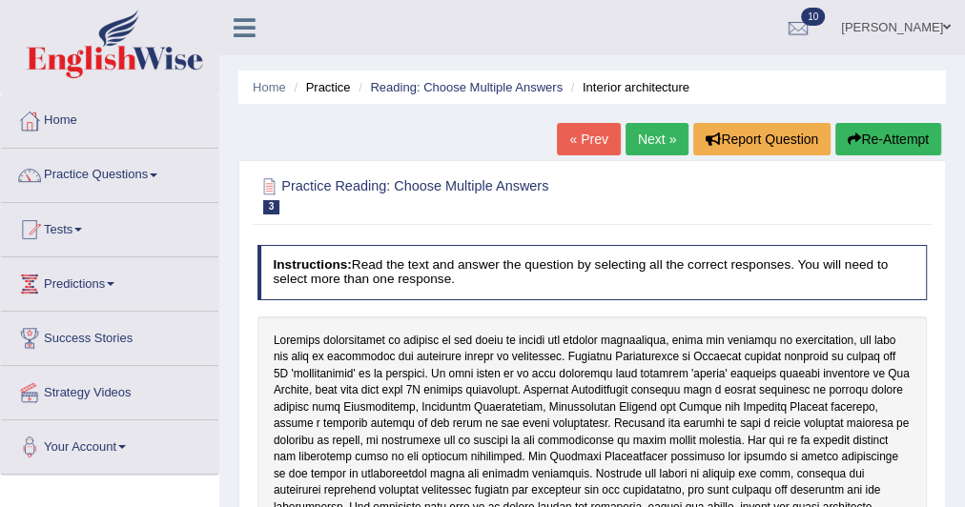
click at [663, 133] on link "Next »" at bounding box center [657, 139] width 63 height 32
